Goal: Information Seeking & Learning: Learn about a topic

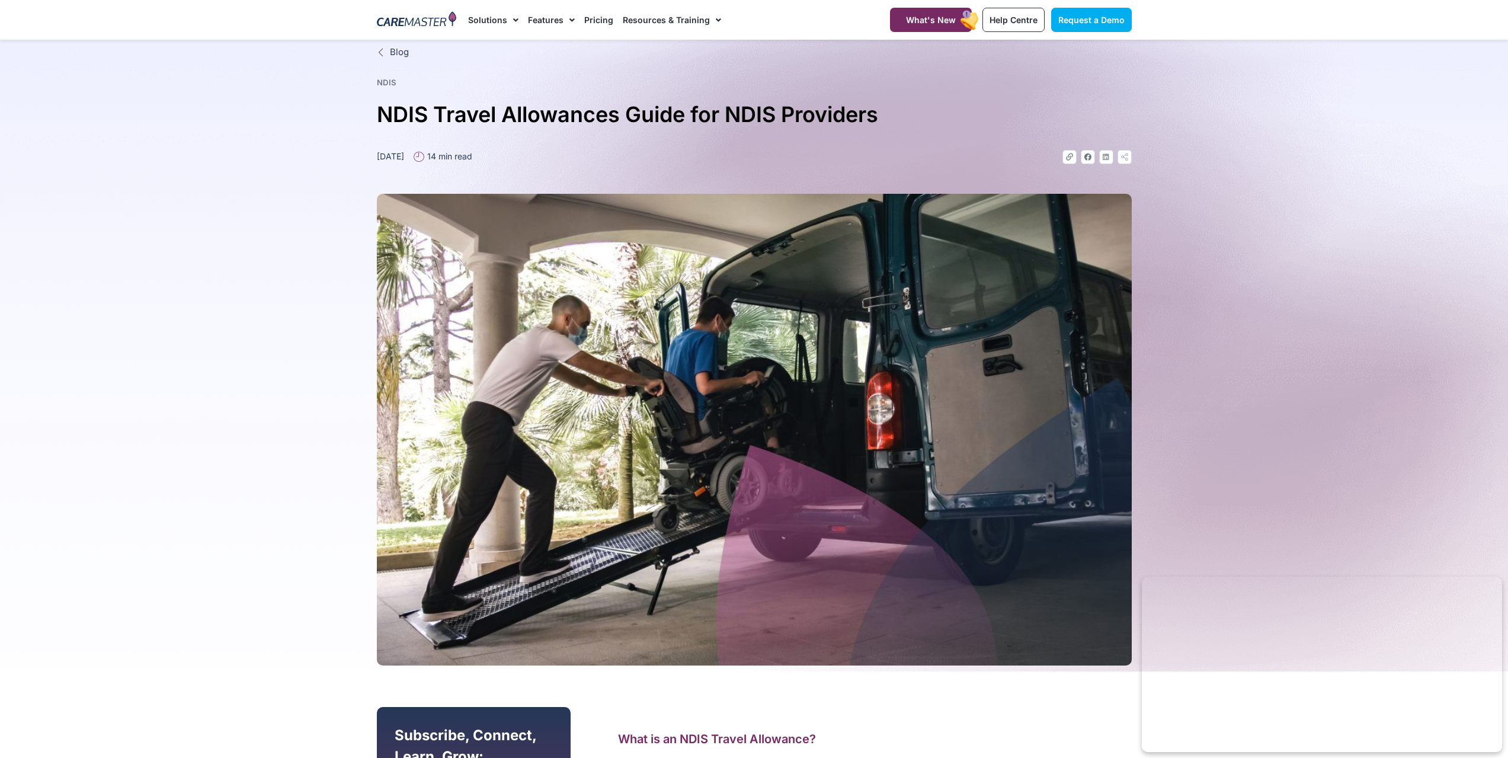
drag, startPoint x: 288, startPoint y: 296, endPoint x: 285, endPoint y: 278, distance: 17.4
click at [287, 293] on section "Blog NDIS NDIS Travel Allowances Guide for NDIS Providers [DATE] 14 min read Li…" at bounding box center [754, 356] width 1508 height 632
drag, startPoint x: 373, startPoint y: 116, endPoint x: 498, endPoint y: 107, distance: 125.9
click at [498, 107] on div "Blog NDIS NDIS Travel Allowances Guide for NDIS Providers [DATE] 14 min read Li…" at bounding box center [754, 356] width 767 height 632
copy h1 "NDIS Travel"
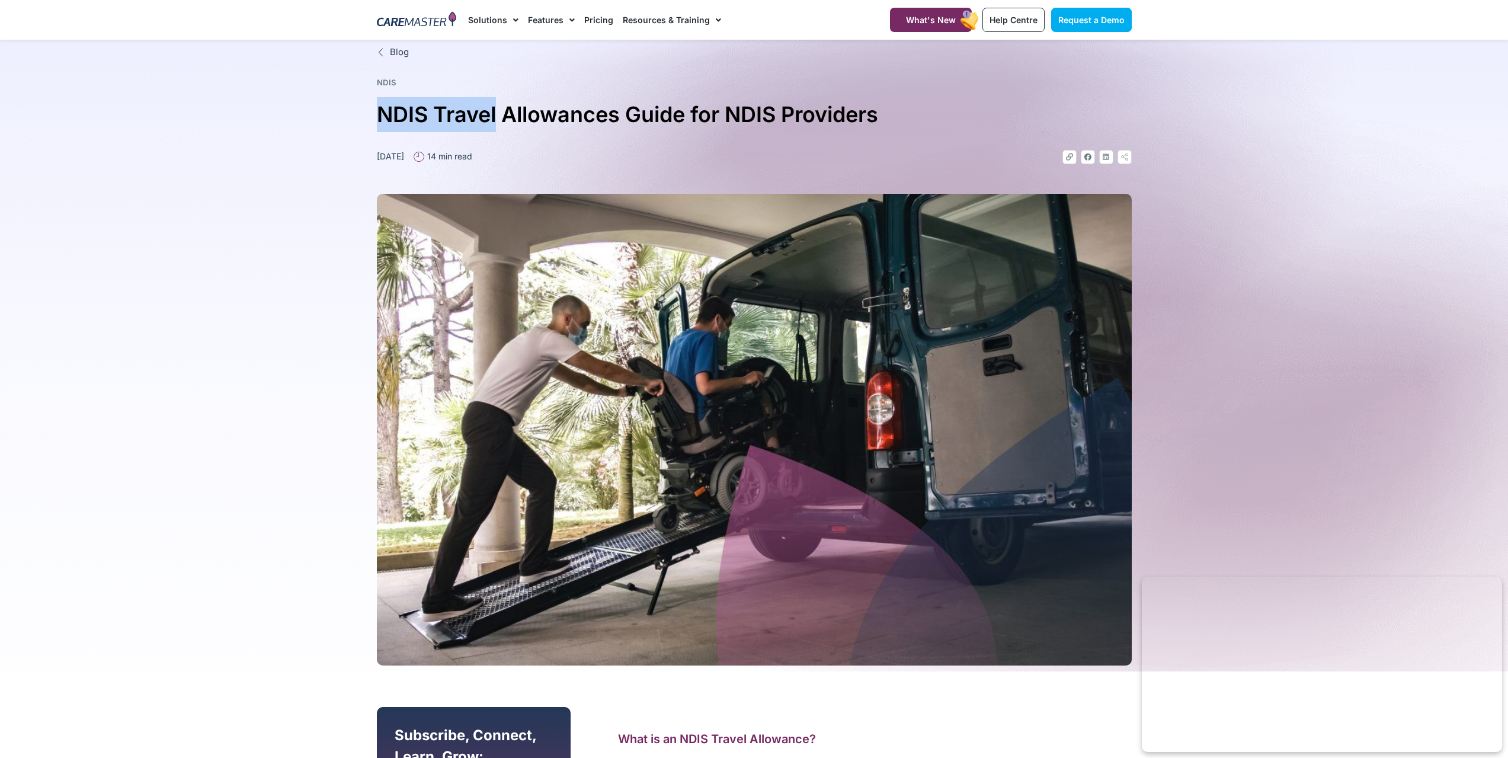
click at [471, 116] on h1 "NDIS Travel Allowances Guide for NDIS Providers" at bounding box center [754, 114] width 755 height 35
drag, startPoint x: 401, startPoint y: 113, endPoint x: 464, endPoint y: 114, distance: 63.4
click at [464, 114] on h1 "NDIS Travel Allowances Guide for NDIS Providers" at bounding box center [754, 114] width 755 height 35
copy h1 "NDIS Tra"
click at [210, 486] on section "Blog NDIS NDIS Travel Allowances Guide for NDIS Providers [DATE] 14 min read Li…" at bounding box center [754, 356] width 1508 height 632
